Goal: Task Accomplishment & Management: Complete application form

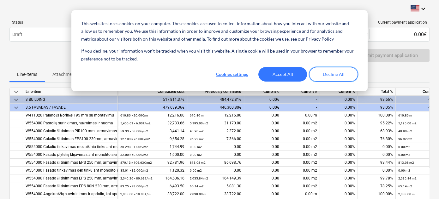
click at [330, 74] on button "Decline All" at bounding box center [333, 74] width 49 height 15
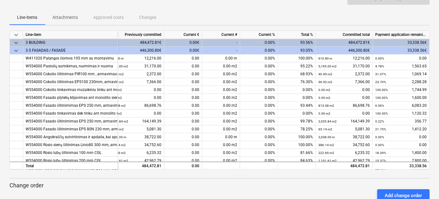
scroll to position [0, 82]
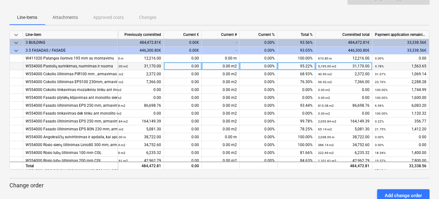
click at [192, 65] on div "0.00" at bounding box center [183, 66] width 38 height 8
type input "1563,66"
click at [192, 65] on div "0.00" at bounding box center [183, 66] width 38 height 8
type input "1563.66"
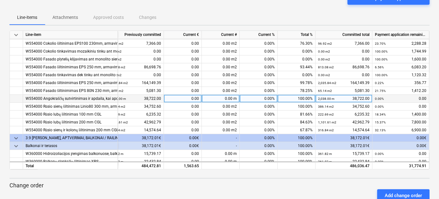
scroll to position [45, 82]
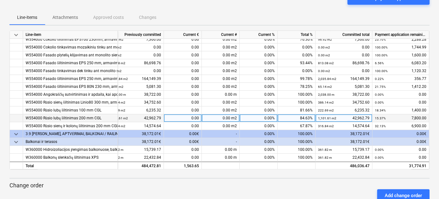
click at [186, 116] on div "0.00" at bounding box center [183, 119] width 38 height 8
type input "7800"
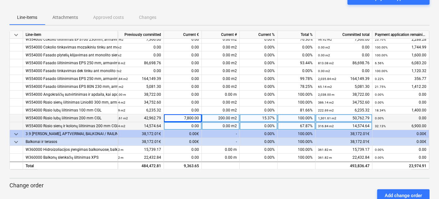
click at [174, 122] on div "0.00" at bounding box center [183, 126] width 38 height 8
type input "3450"
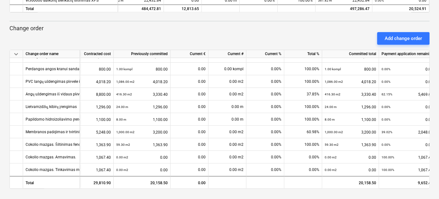
scroll to position [35, 44]
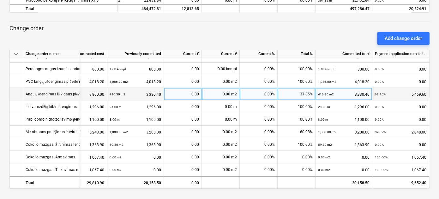
click at [191, 94] on div "0.00" at bounding box center [182, 94] width 33 height 13
type input "5469.6"
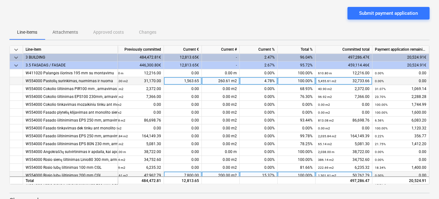
scroll to position [14, 0]
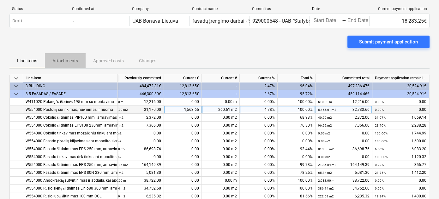
click at [64, 61] on p "Attachments" at bounding box center [65, 61] width 26 height 7
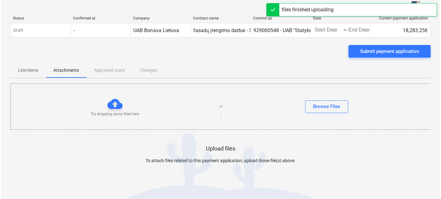
scroll to position [14, 0]
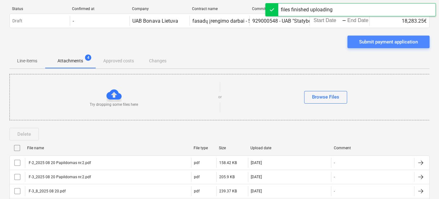
click at [375, 43] on div "Submit payment application" at bounding box center [388, 42] width 59 height 8
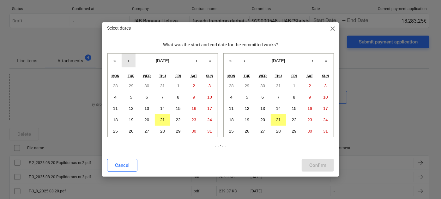
click at [126, 64] on button "‹" at bounding box center [129, 61] width 14 height 14
click at [162, 126] on button "31" at bounding box center [163, 131] width 16 height 11
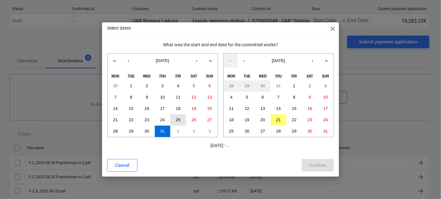
click at [176, 116] on button "25" at bounding box center [178, 120] width 16 height 11
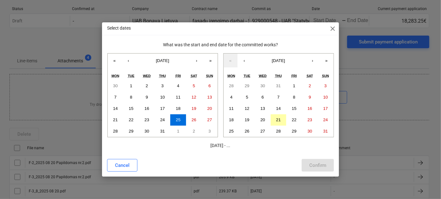
click at [282, 118] on button "21" at bounding box center [279, 120] width 16 height 11
click at [314, 162] on div "Confirm" at bounding box center [317, 166] width 17 height 8
